Goal: Information Seeking & Learning: Learn about a topic

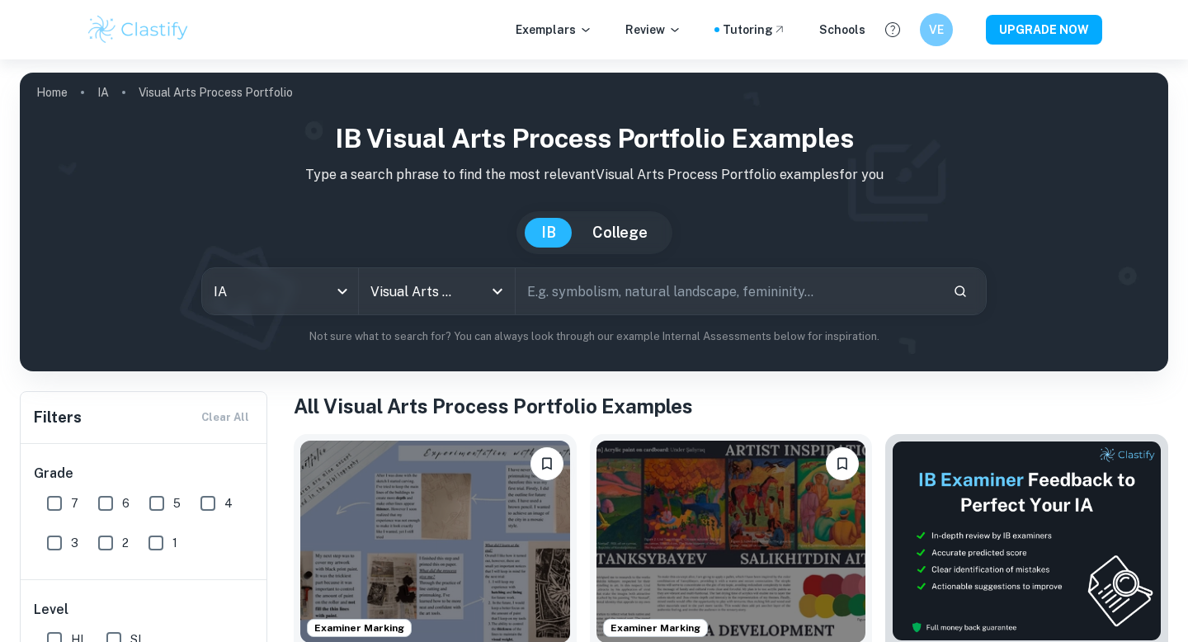
scroll to position [361, 0]
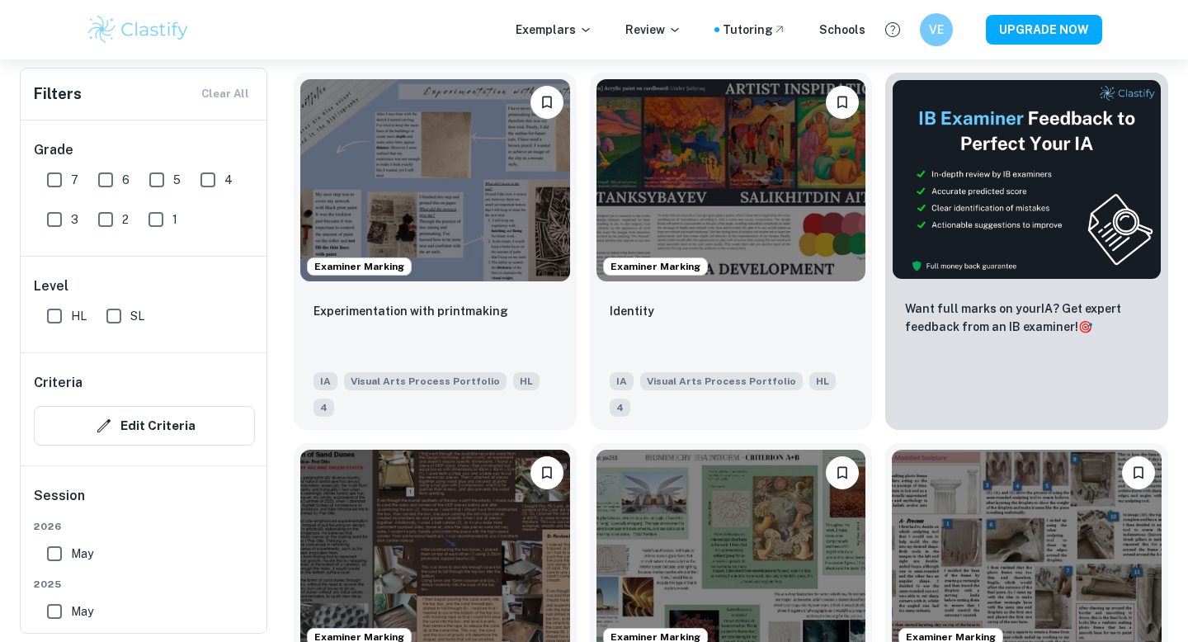
click at [56, 318] on input "HL" at bounding box center [54, 315] width 33 height 33
checkbox input "true"
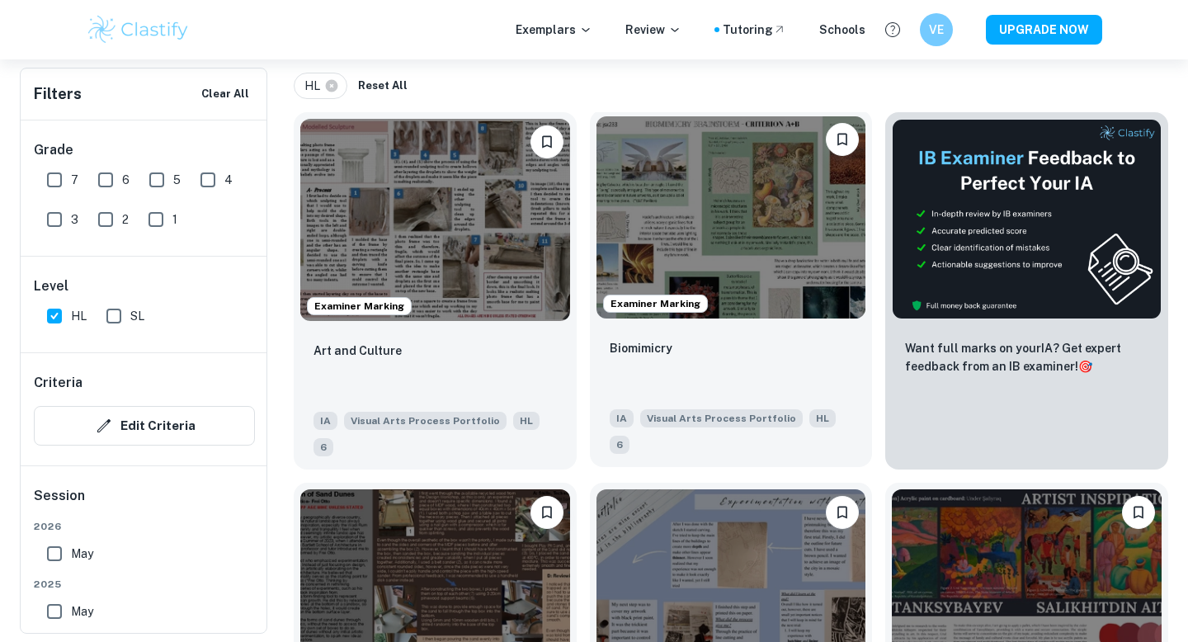
click at [751, 233] on img at bounding box center [731, 217] width 270 height 202
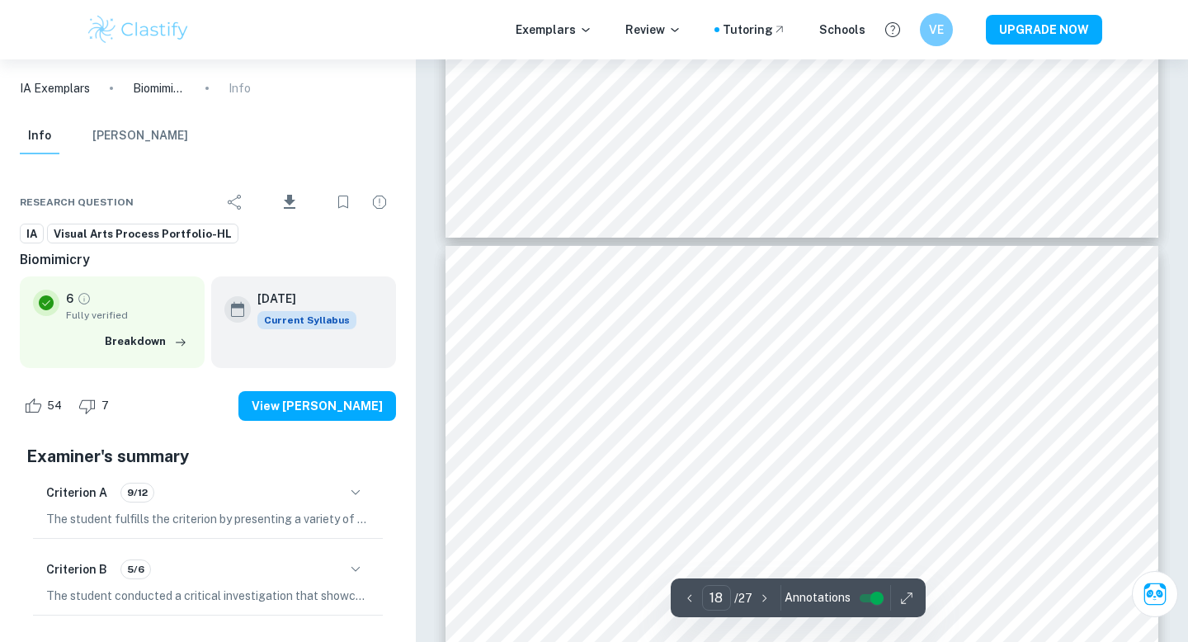
scroll to position [8964, 0]
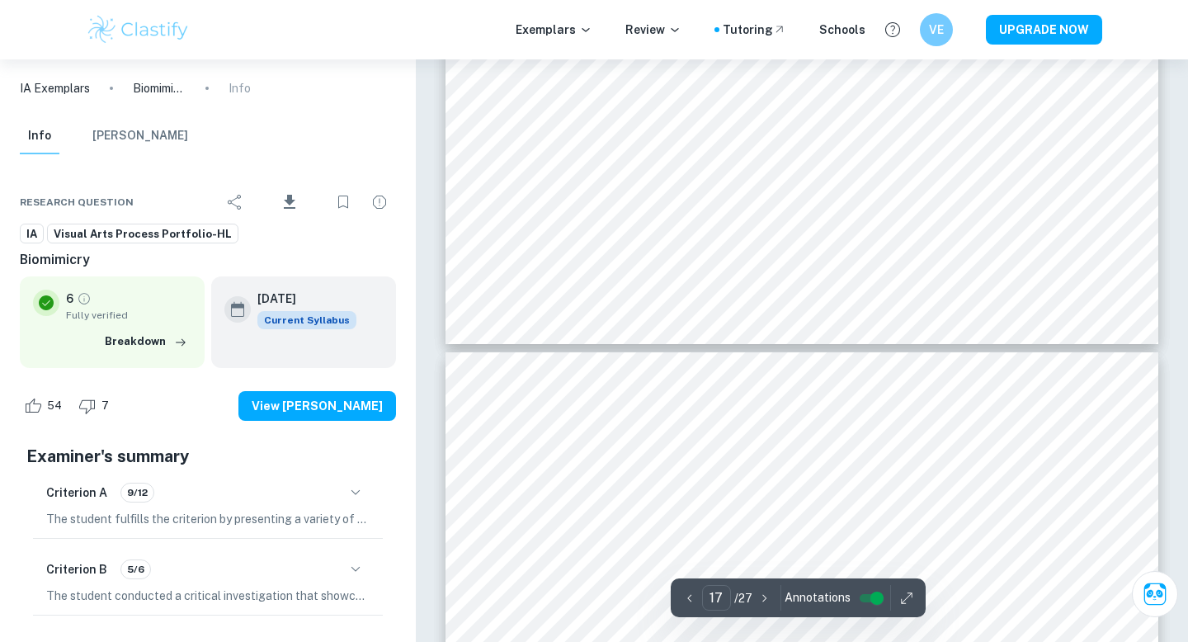
type input "16"
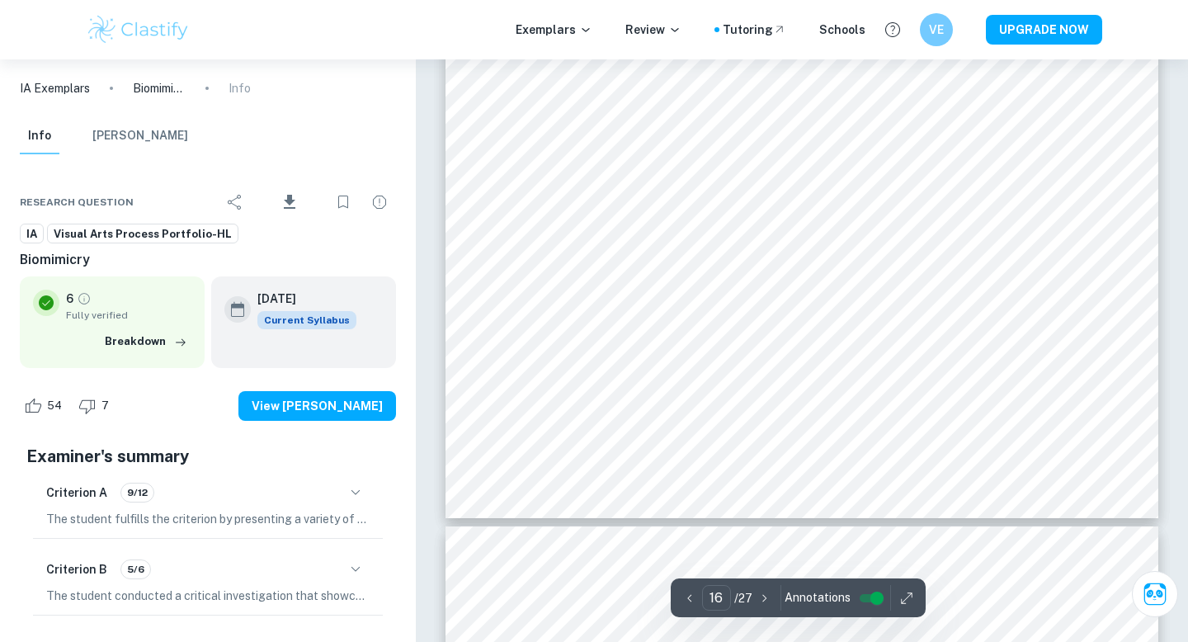
scroll to position [8164, 0]
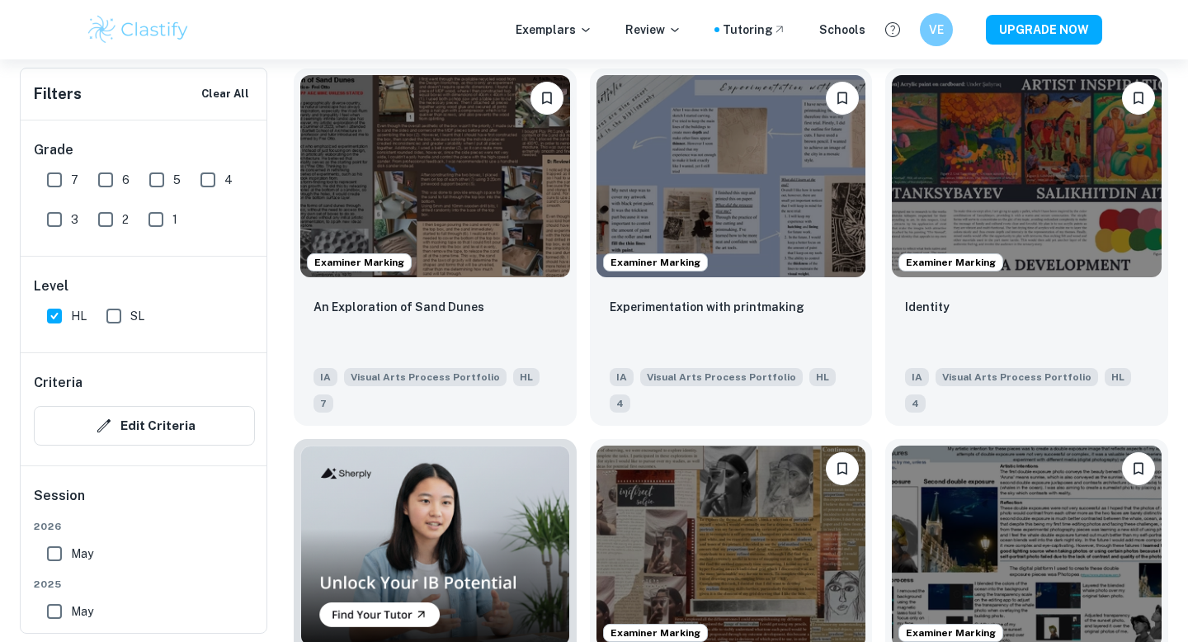
scroll to position [774, 0]
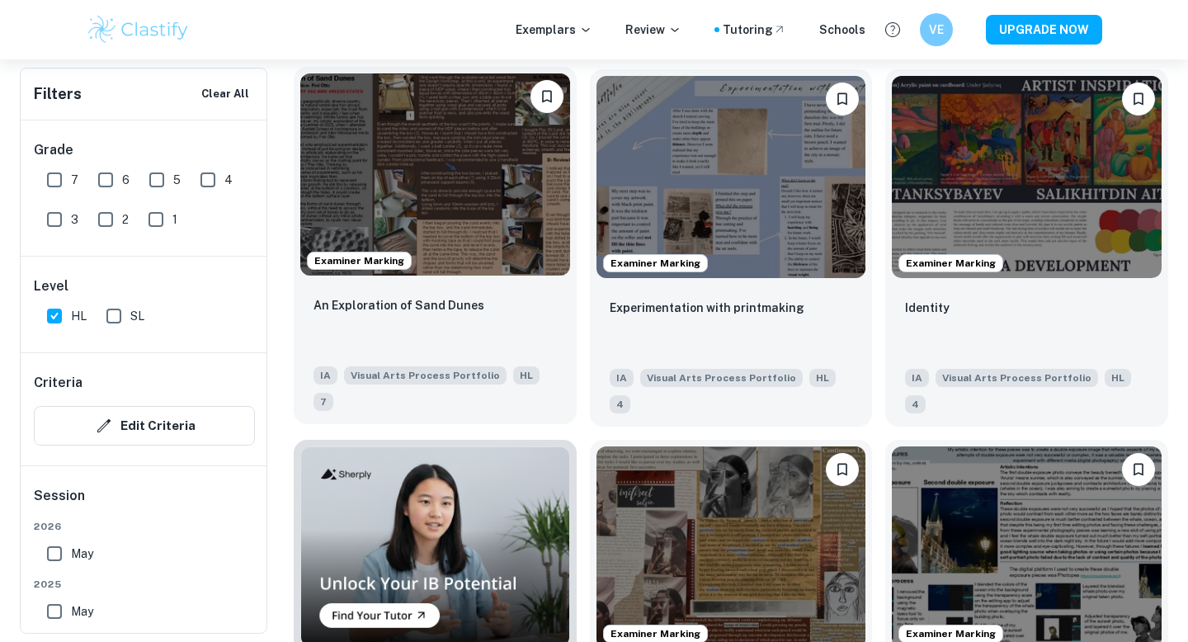
click at [460, 148] on img at bounding box center [435, 174] width 270 height 202
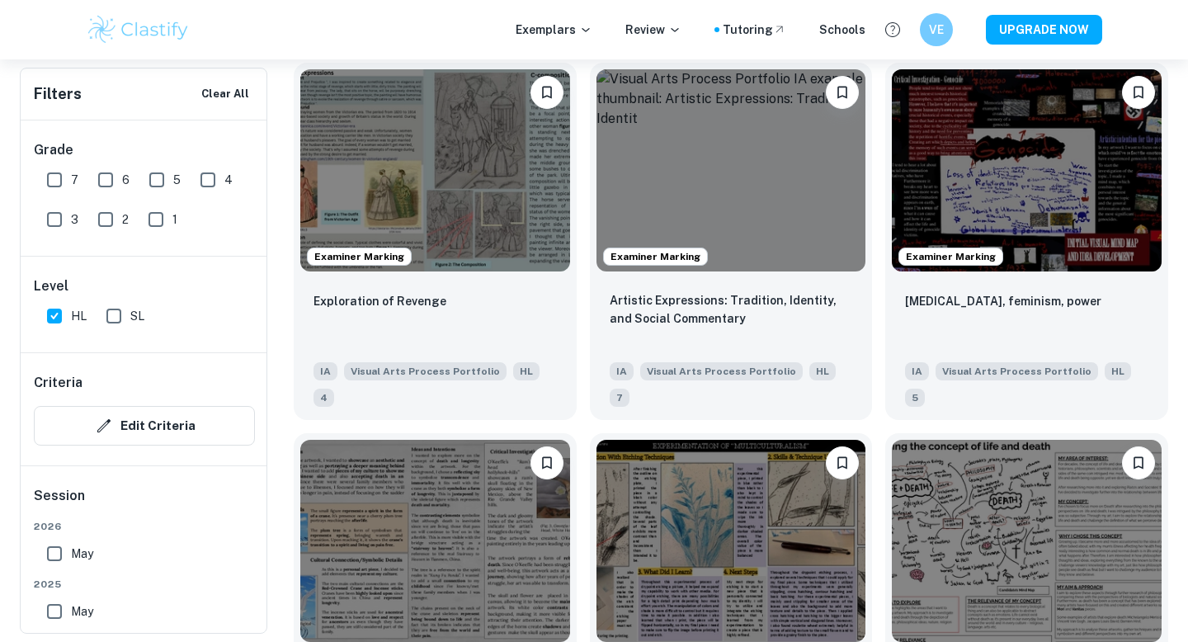
scroll to position [1893, 0]
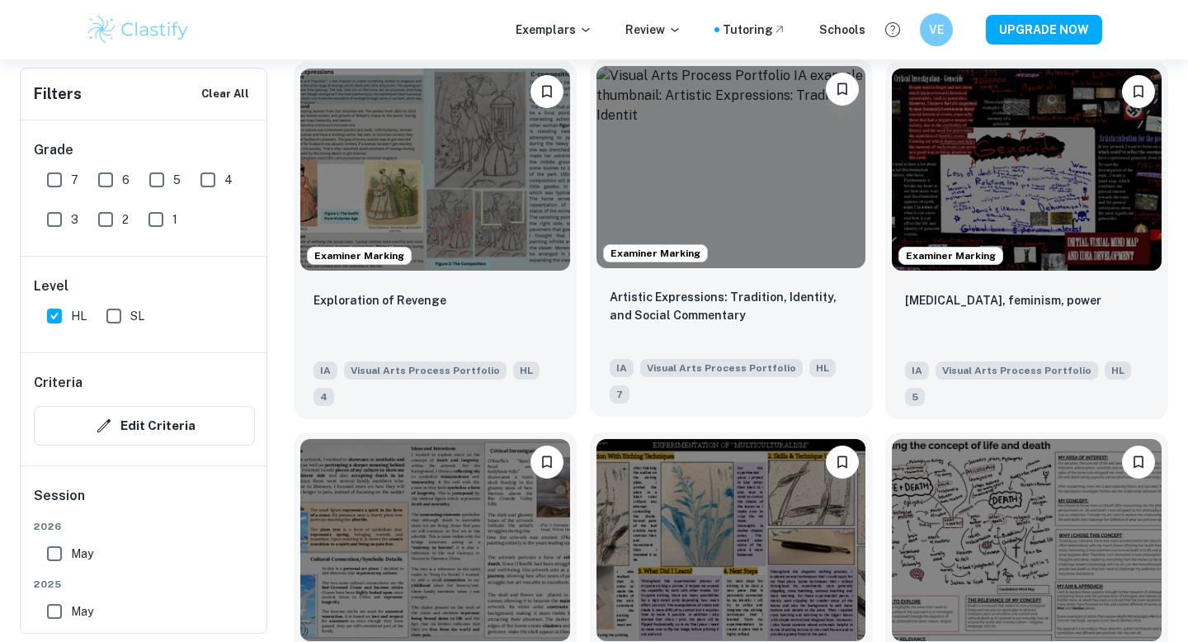
click at [755, 76] on img at bounding box center [731, 167] width 270 height 202
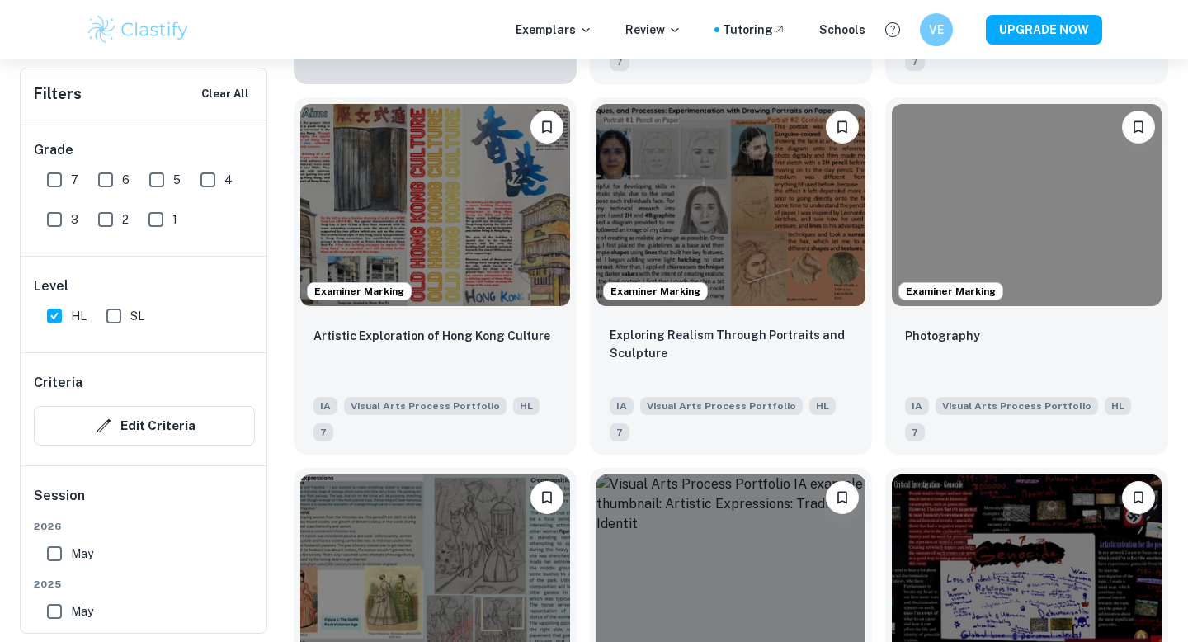
scroll to position [1483, 0]
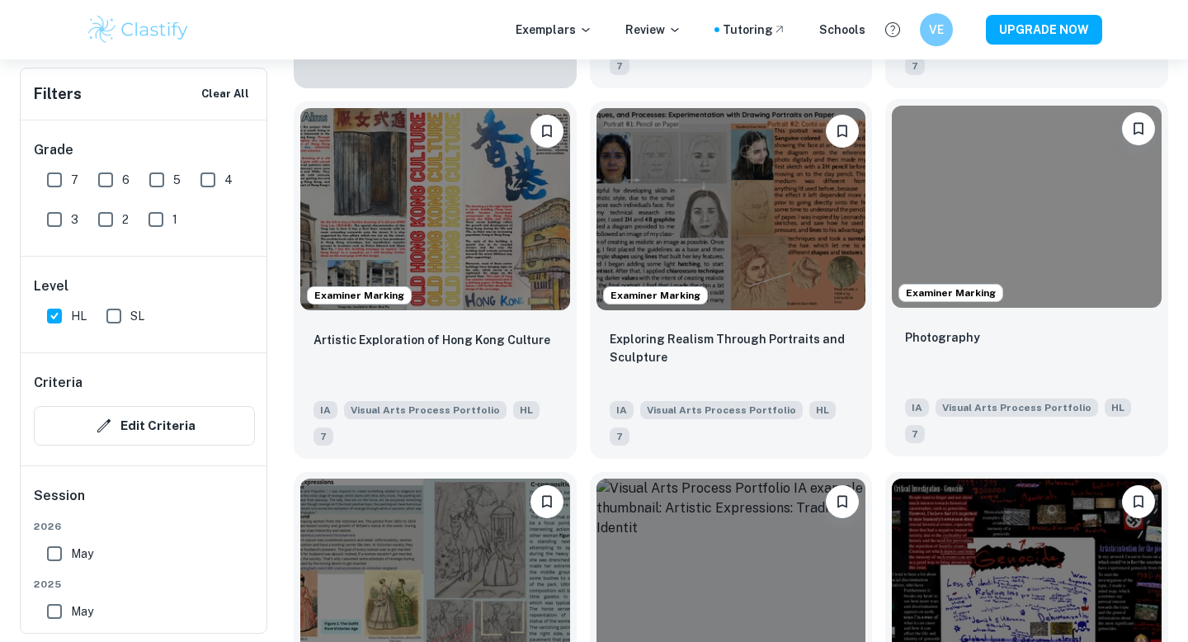
click at [1016, 214] on img at bounding box center [1027, 207] width 270 height 202
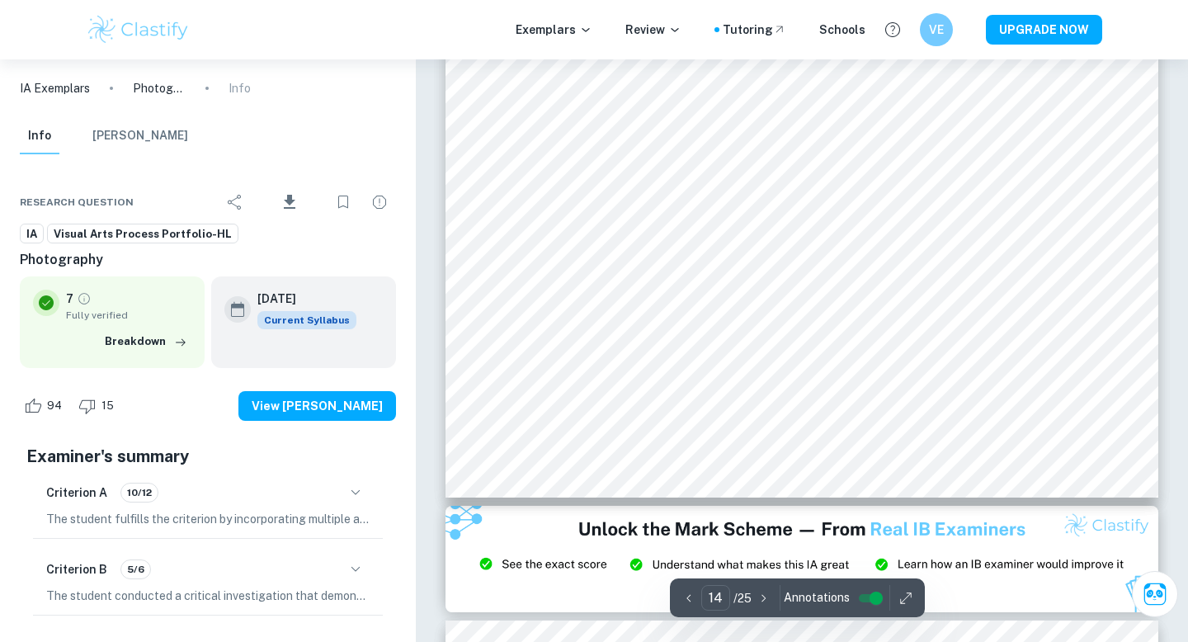
scroll to position [7076, 0]
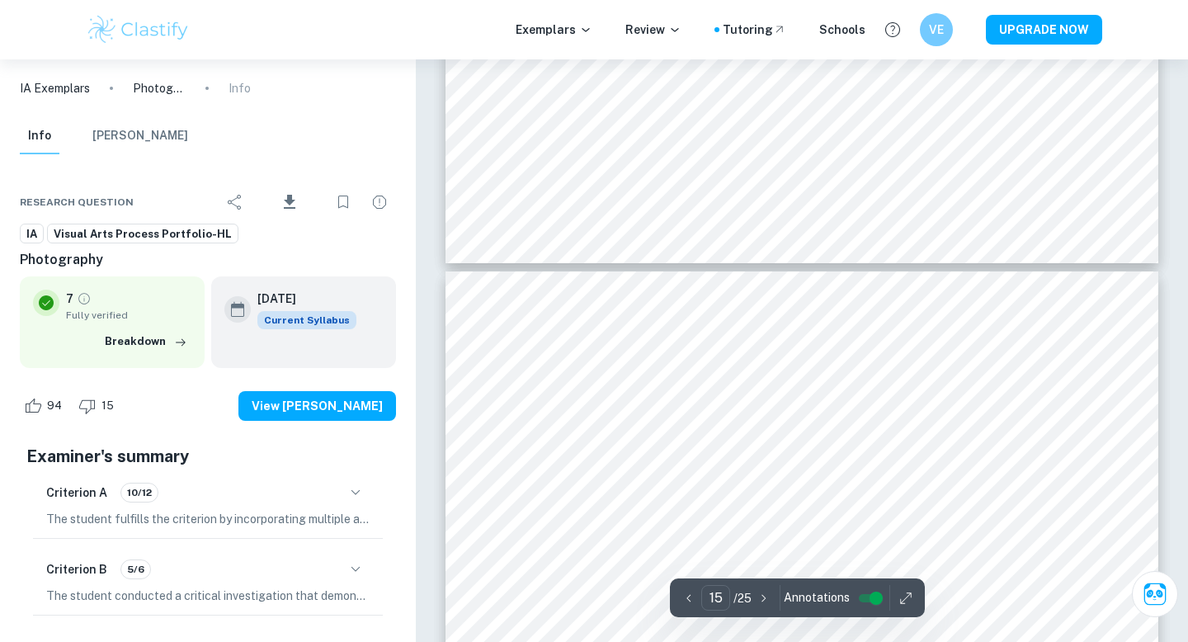
type input "16"
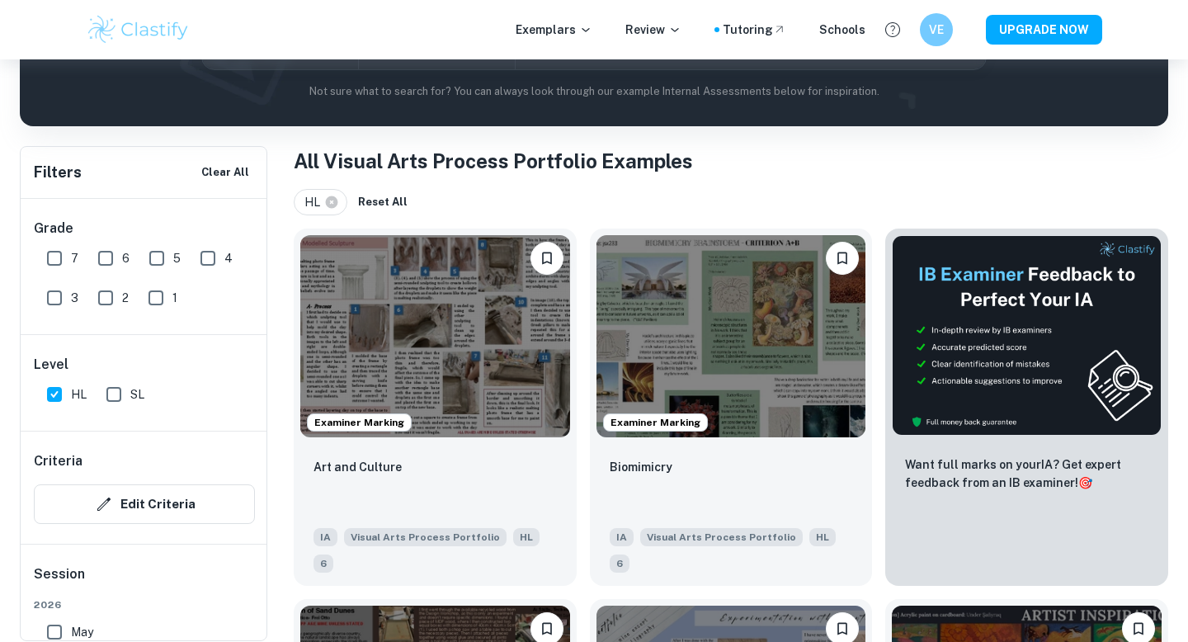
scroll to position [250, 0]
